Goal: Use online tool/utility: Utilize a website feature to perform a specific function

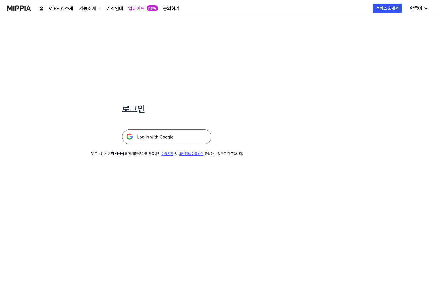
click at [131, 133] on img at bounding box center [166, 136] width 89 height 15
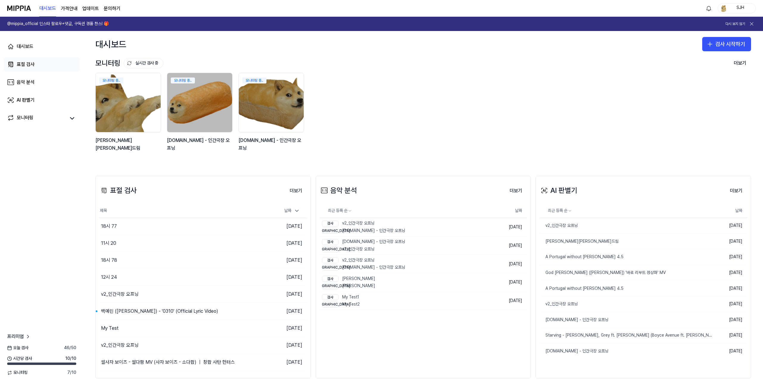
click at [62, 63] on link "표절 검사" at bounding box center [42, 64] width 76 height 14
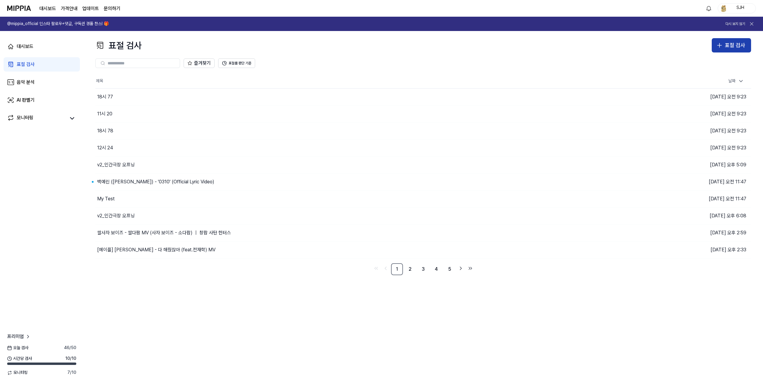
click at [444, 43] on div "표절 검사" at bounding box center [735, 45] width 20 height 9
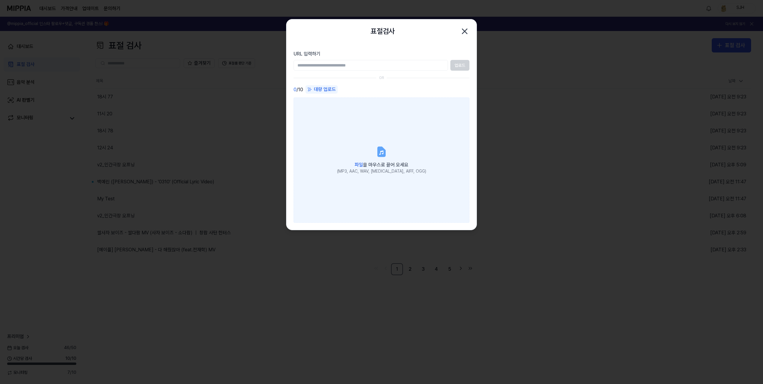
click at [415, 106] on label "파일 을 마우스로 끌어 오세요 (MP3, AAC, WAV, [MEDICAL_DATA], AIFF, OGG)" at bounding box center [381, 159] width 176 height 125
click at [0, 0] on input "파일 을 마우스로 끌어 오세요 (MP3, AAC, WAV, [MEDICAL_DATA], AIFF, OGG)" at bounding box center [0, 0] width 0 height 0
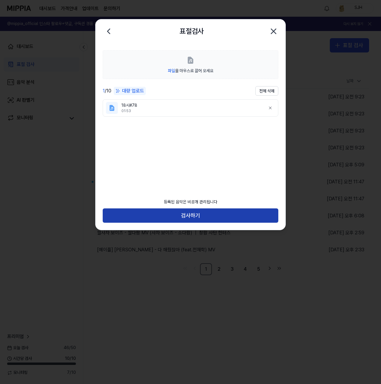
click at [180, 216] on button "검사하기" at bounding box center [191, 215] width 176 height 14
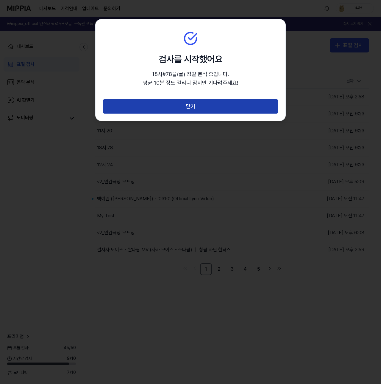
click at [190, 105] on button "닫기" at bounding box center [191, 106] width 176 height 14
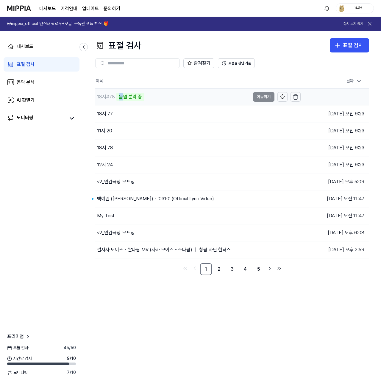
drag, startPoint x: 195, startPoint y: 96, endPoint x: 121, endPoint y: 97, distance: 73.6
click at [121, 97] on div "18시#78 음원 분리 중" at bounding box center [172, 96] width 155 height 17
click at [166, 96] on div "18시#78 음원 분리 중" at bounding box center [172, 96] width 155 height 17
click at [39, 86] on link "음악 분석" at bounding box center [42, 82] width 76 height 14
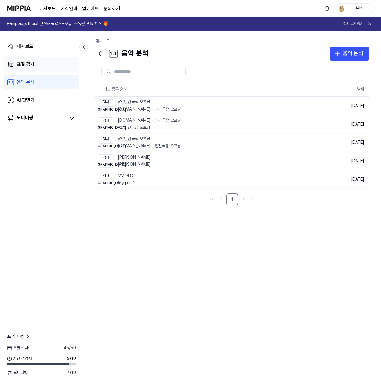
click at [37, 70] on link "표절 검사" at bounding box center [42, 64] width 76 height 14
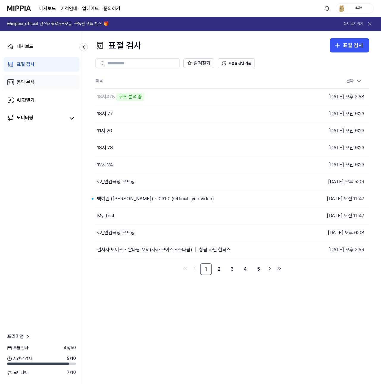
click at [32, 81] on div "음악 분석" at bounding box center [26, 82] width 18 height 7
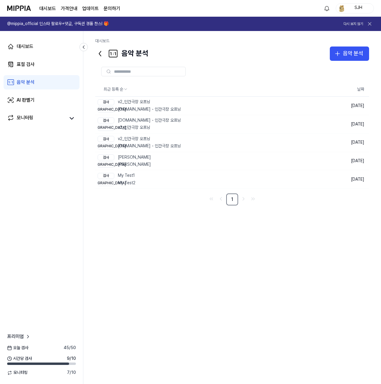
click at [365, 8] on div "SJH" at bounding box center [358, 8] width 23 height 7
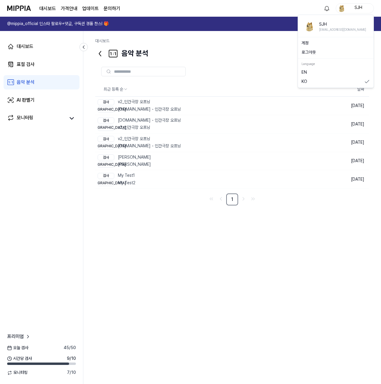
click at [316, 44] on link "계정" at bounding box center [336, 43] width 69 height 6
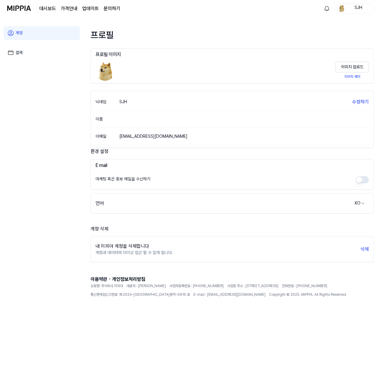
click at [20, 7] on img at bounding box center [19, 8] width 24 height 16
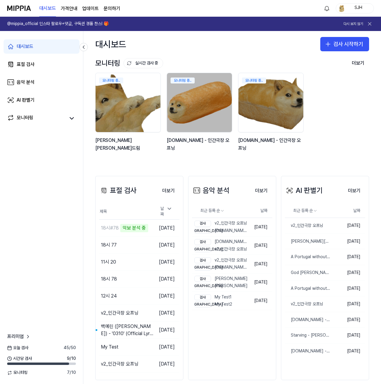
click at [66, 27] on h1 "@mippia_official 인스타 팔로우+댓글, 구독권 경품 찬스! 🎁" at bounding box center [58, 24] width 102 height 6
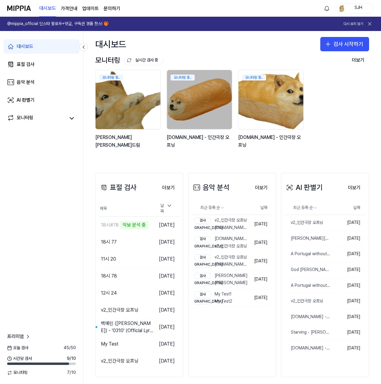
scroll to position [6, 0]
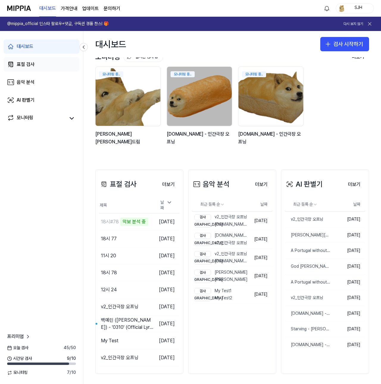
click at [19, 66] on div "표절 검사" at bounding box center [26, 64] width 18 height 7
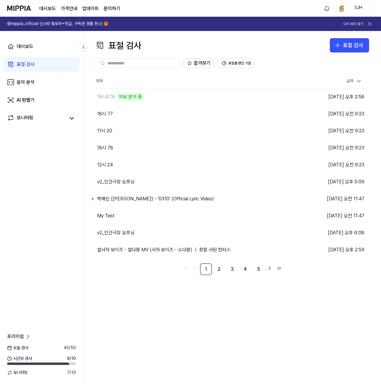
click at [199, 78] on th "제목" at bounding box center [198, 81] width 206 height 14
